Goal: Information Seeking & Learning: Learn about a topic

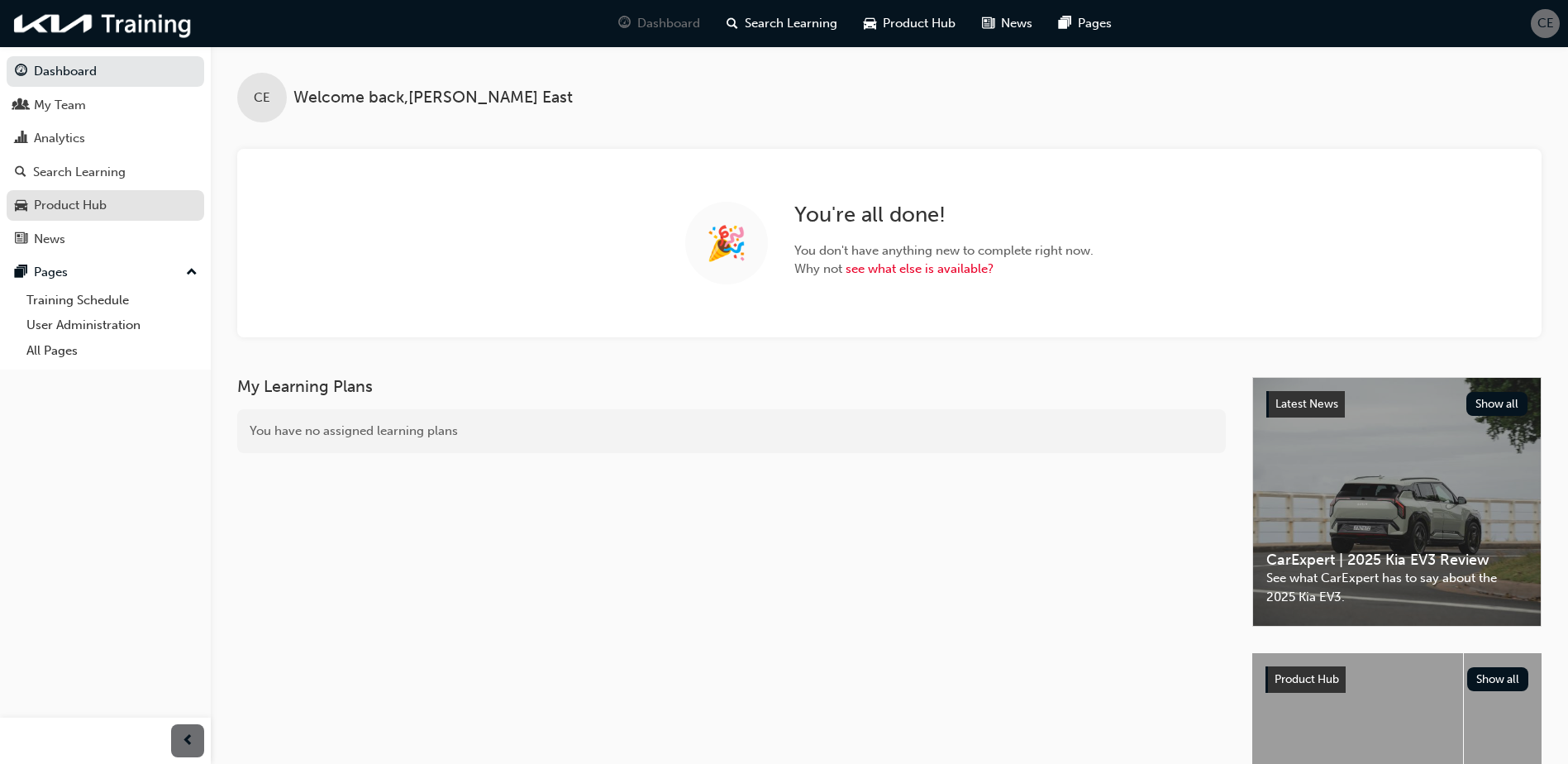
click at [92, 208] on div "Product Hub" at bounding box center [70, 205] width 73 height 19
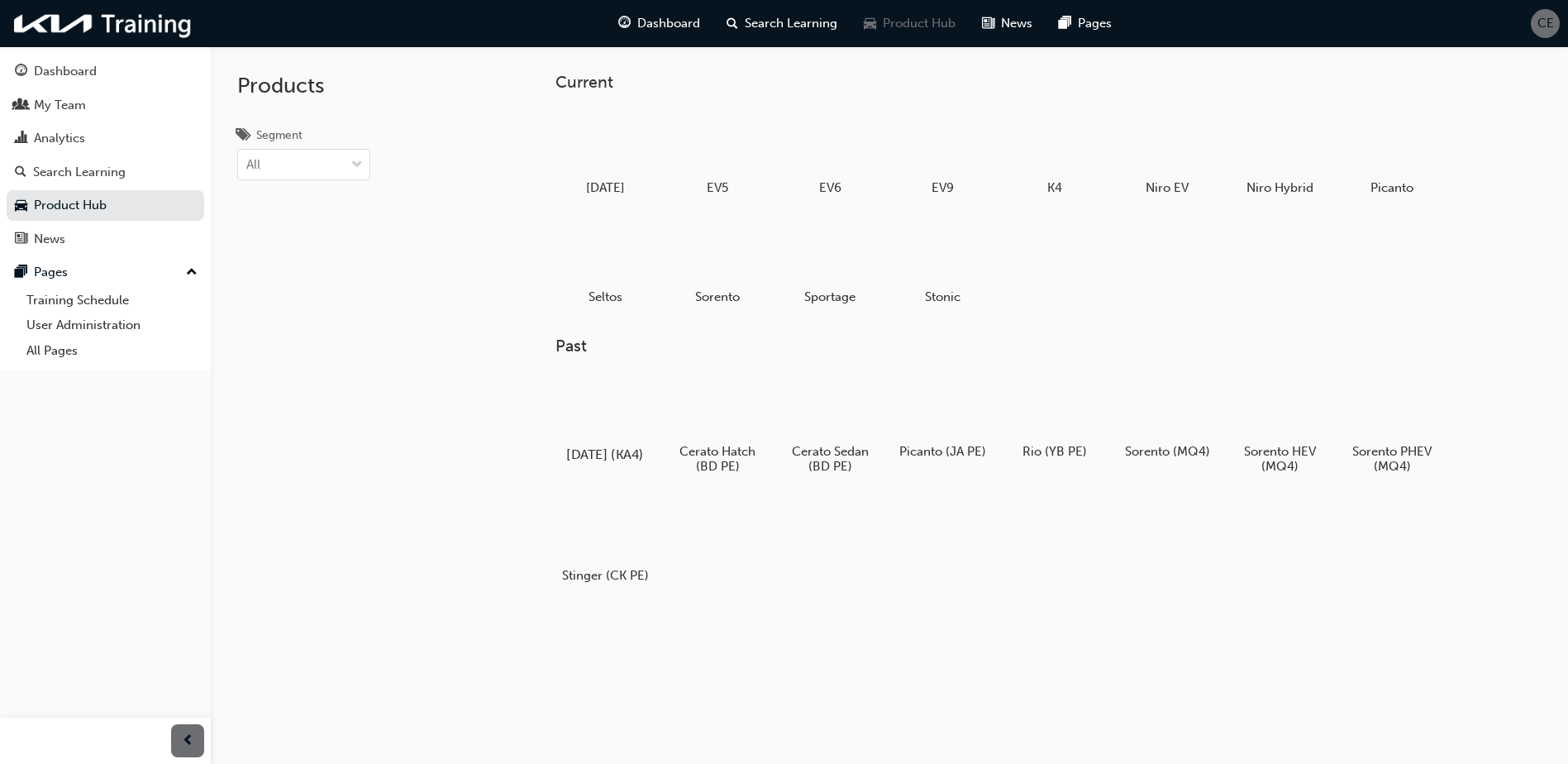
click at [612, 446] on h5 "[DATE] (KA4)" at bounding box center [605, 453] width 91 height 16
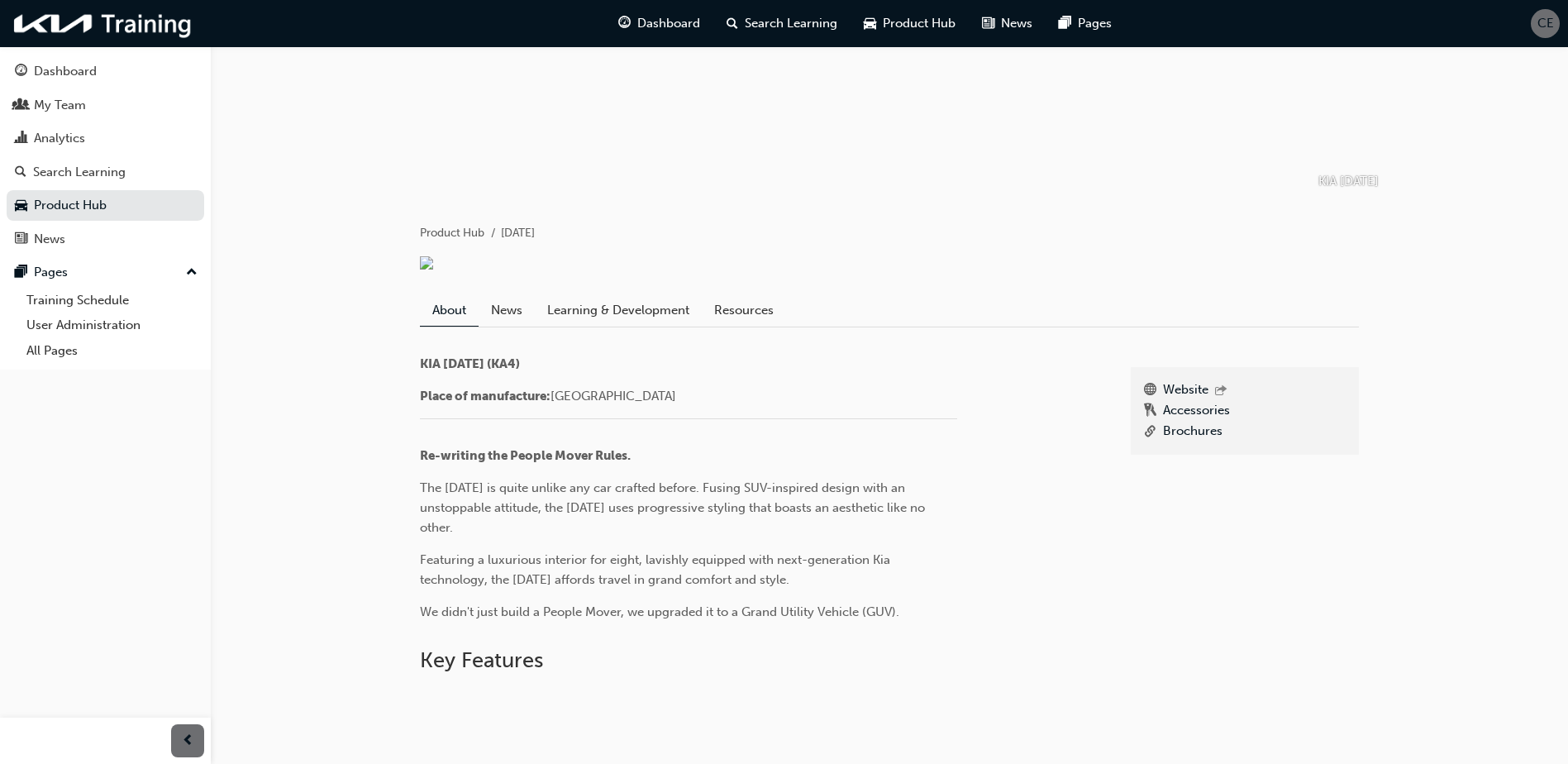
scroll to position [174, 0]
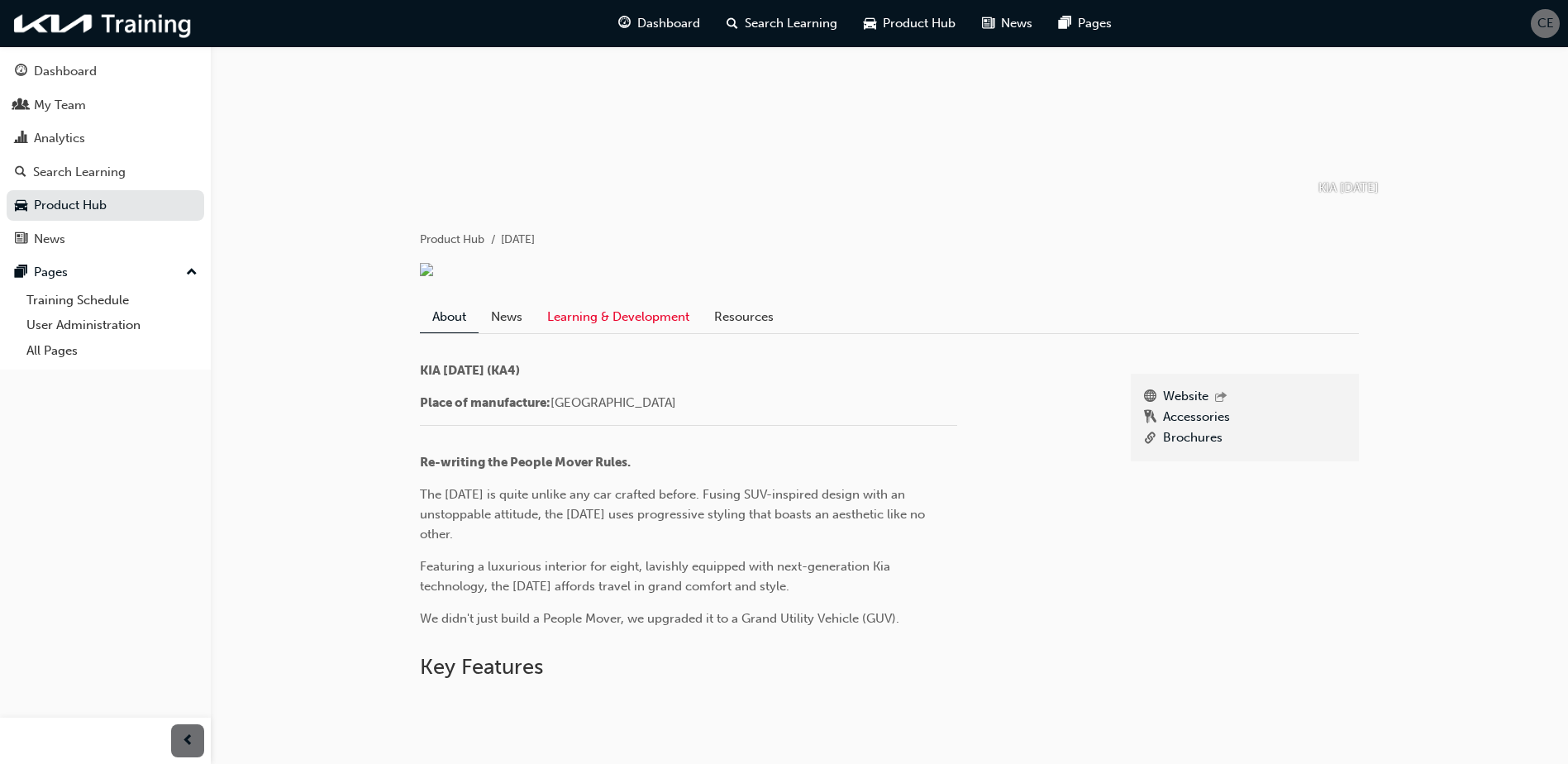
click at [597, 321] on link "Learning & Development" at bounding box center [618, 317] width 167 height 31
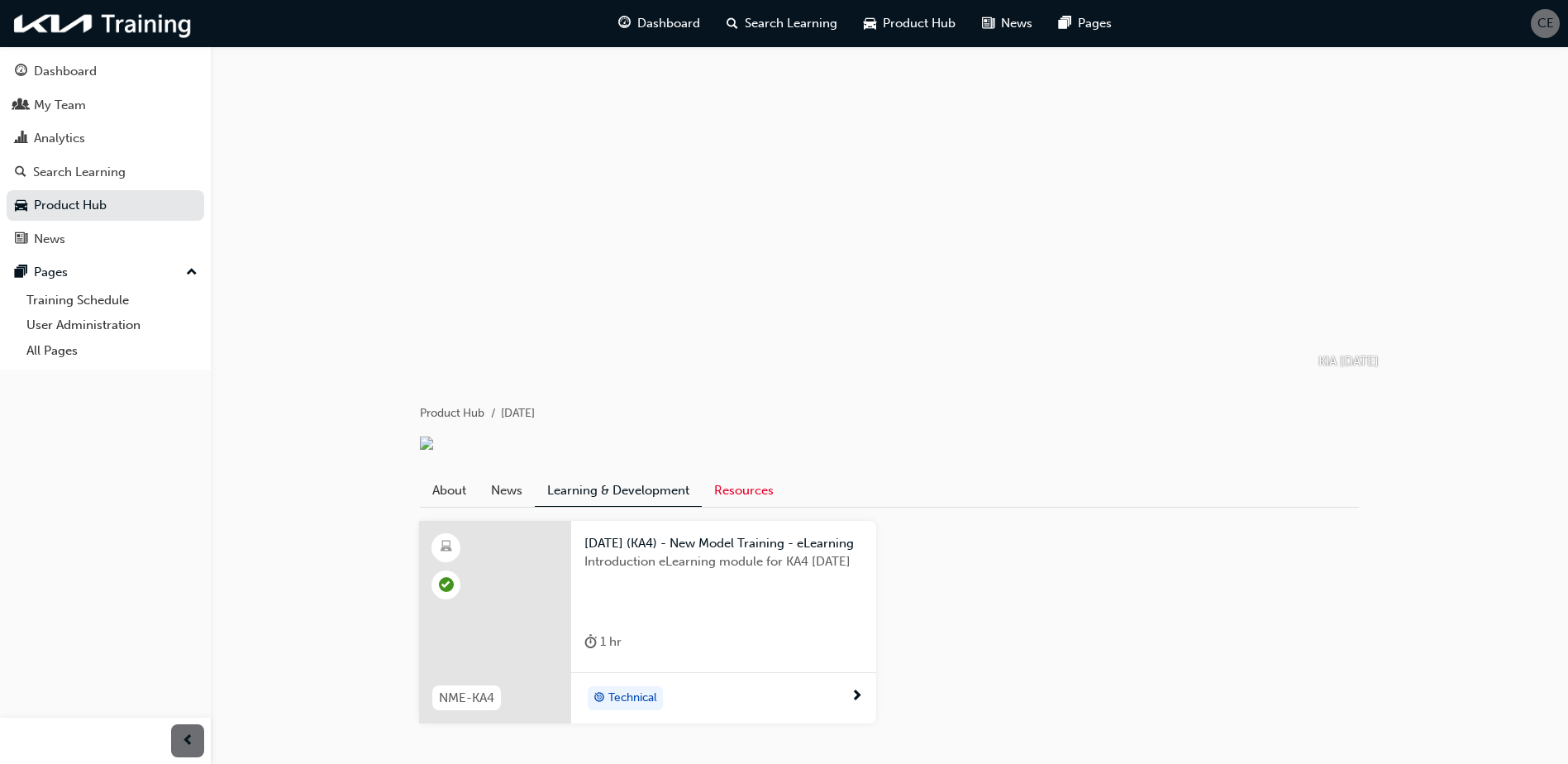
click at [729, 494] on link "Resources" at bounding box center [744, 491] width 85 height 31
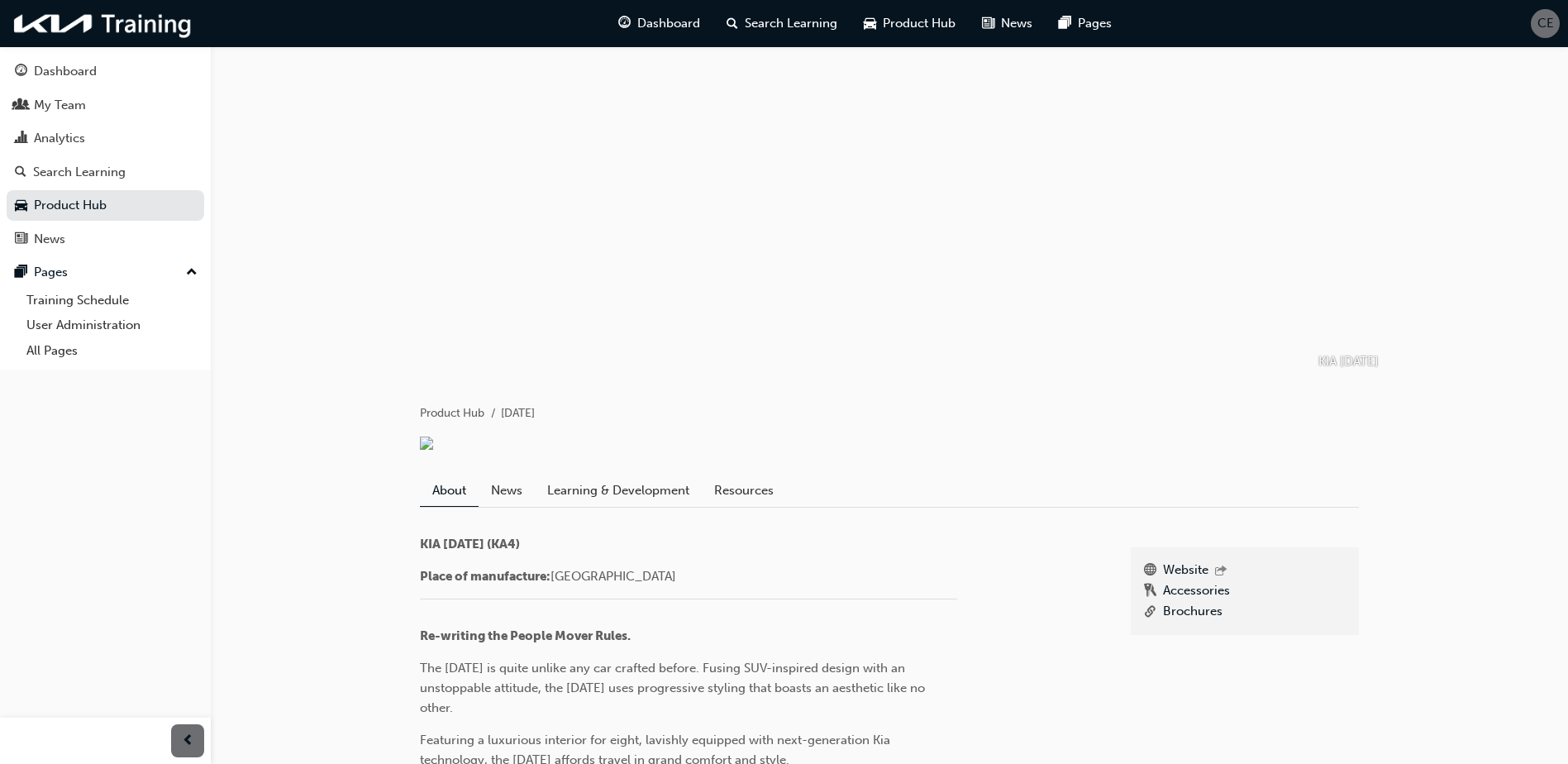
scroll to position [174, 0]
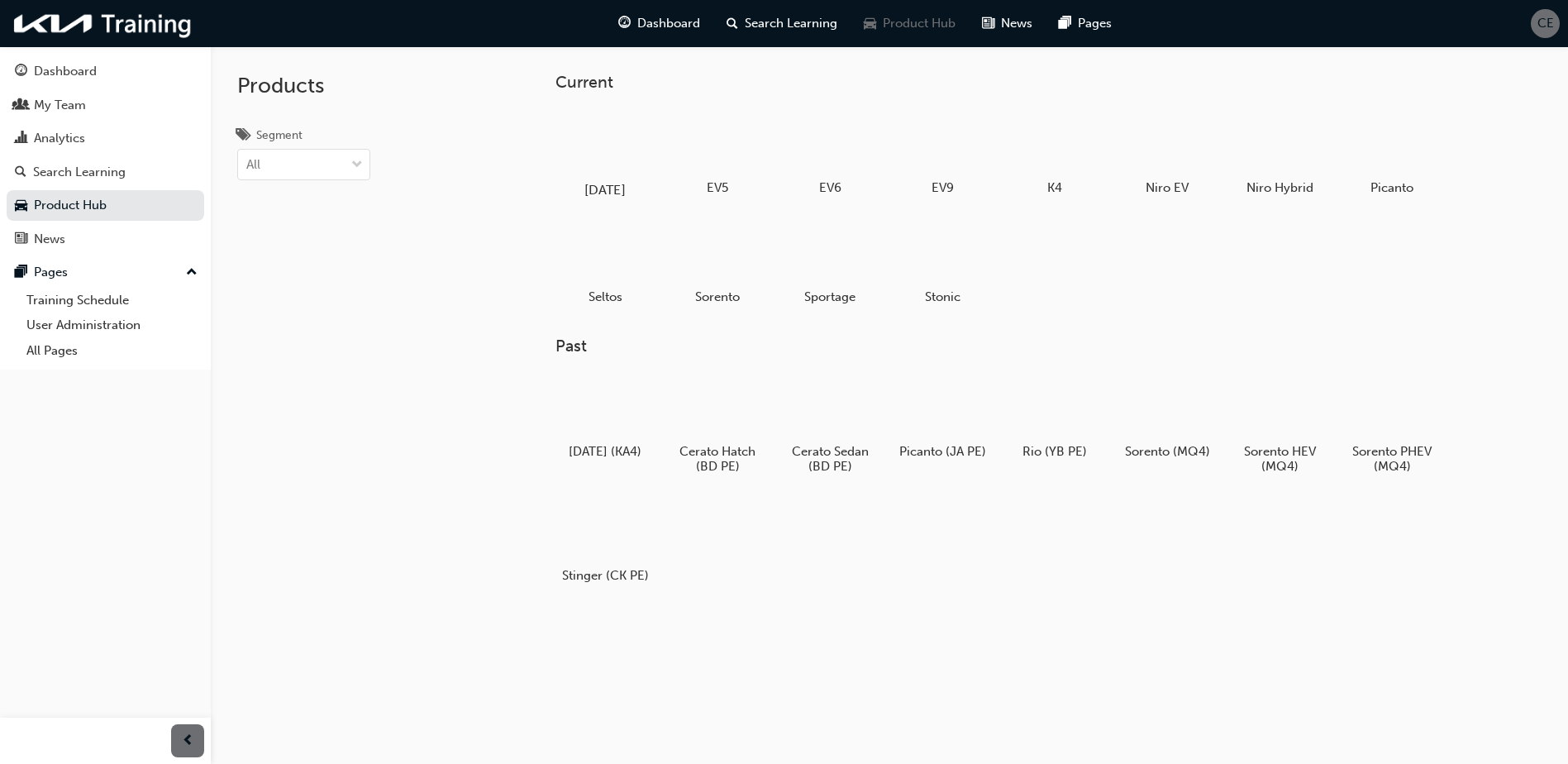
click at [610, 184] on h5 "[DATE]" at bounding box center [605, 190] width 91 height 16
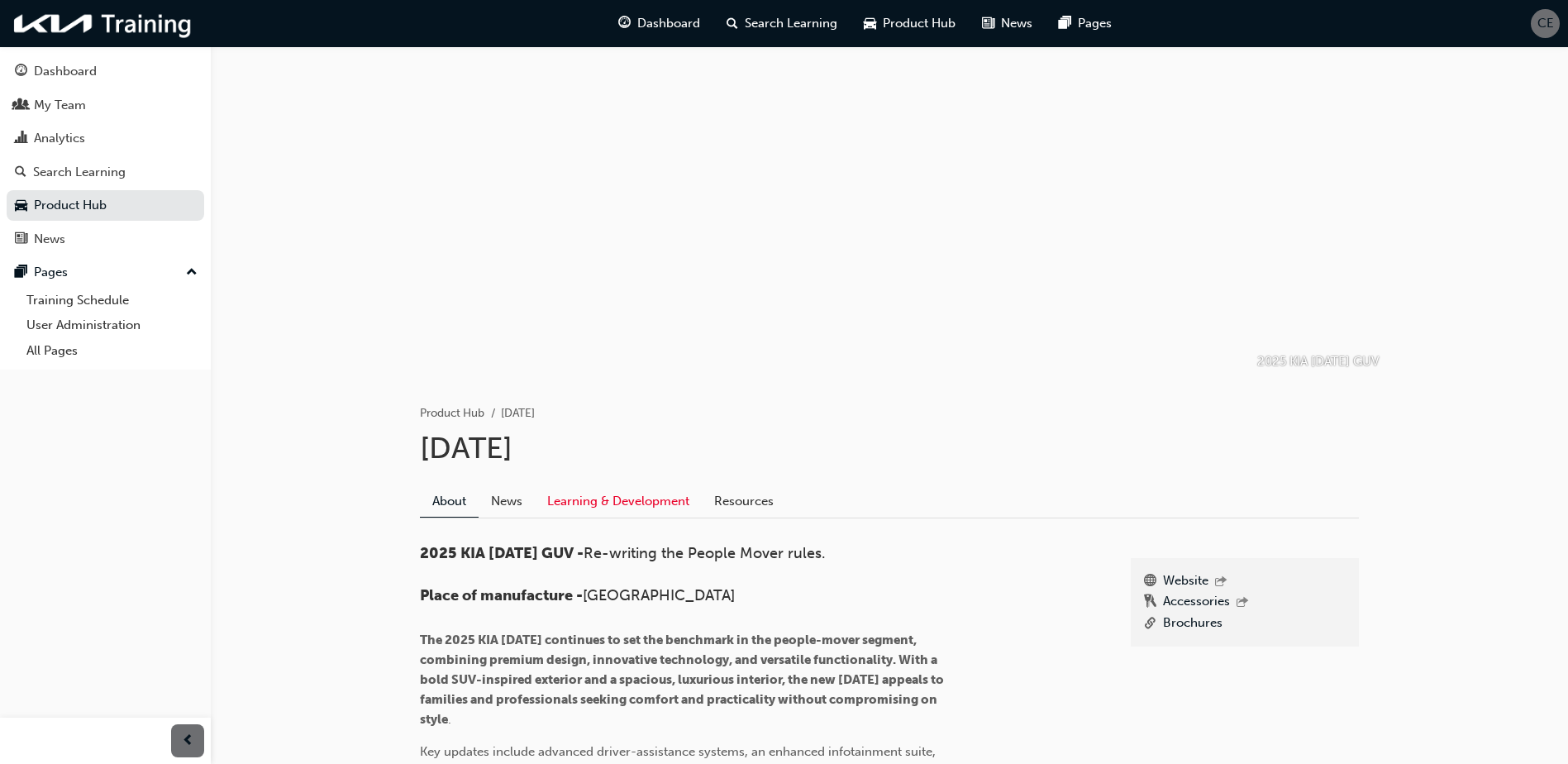
click at [595, 502] on link "Learning & Development" at bounding box center [618, 500] width 167 height 31
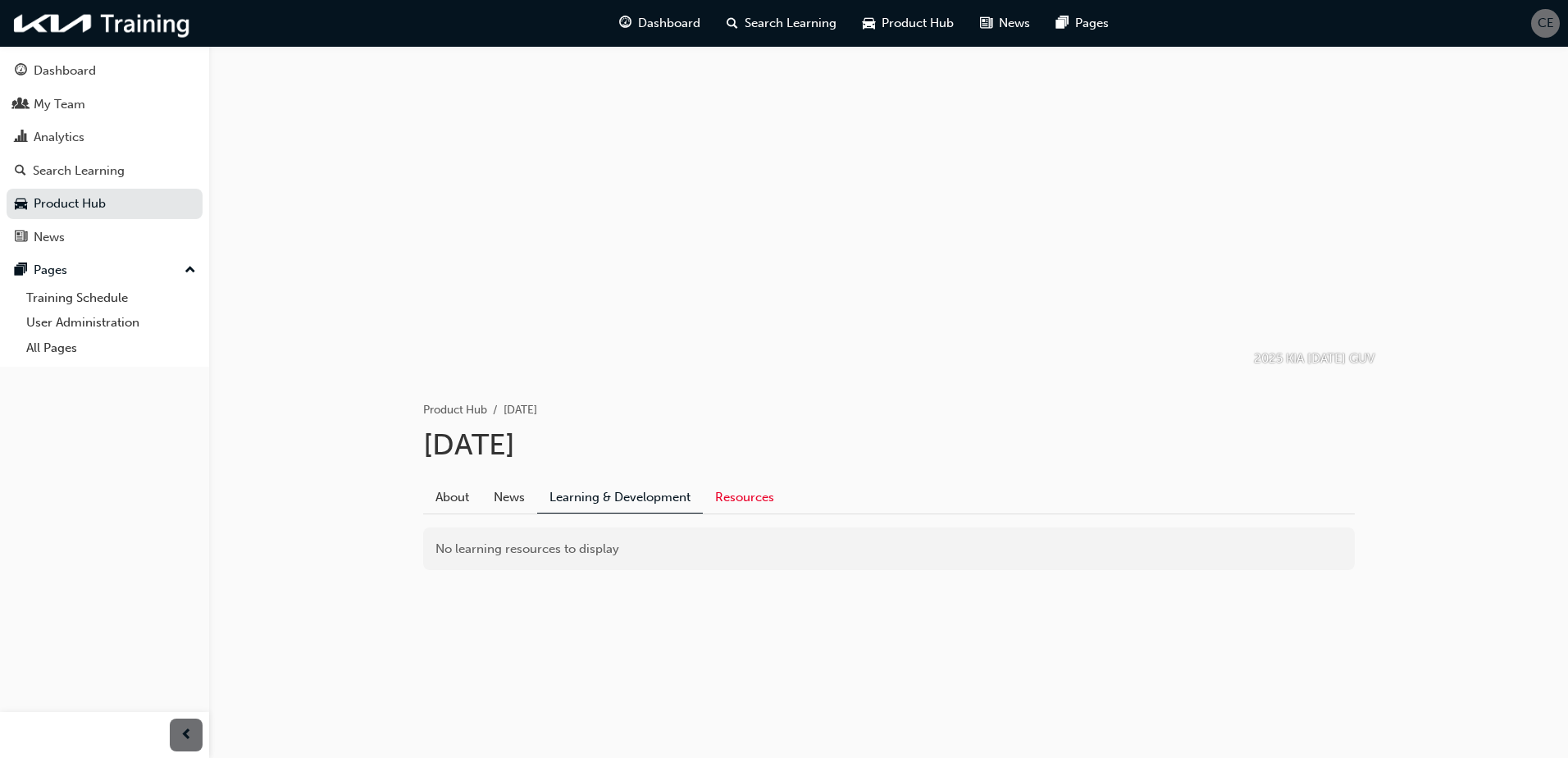
click at [729, 499] on link "Resources" at bounding box center [744, 497] width 84 height 31
